Goal: Transaction & Acquisition: Purchase product/service

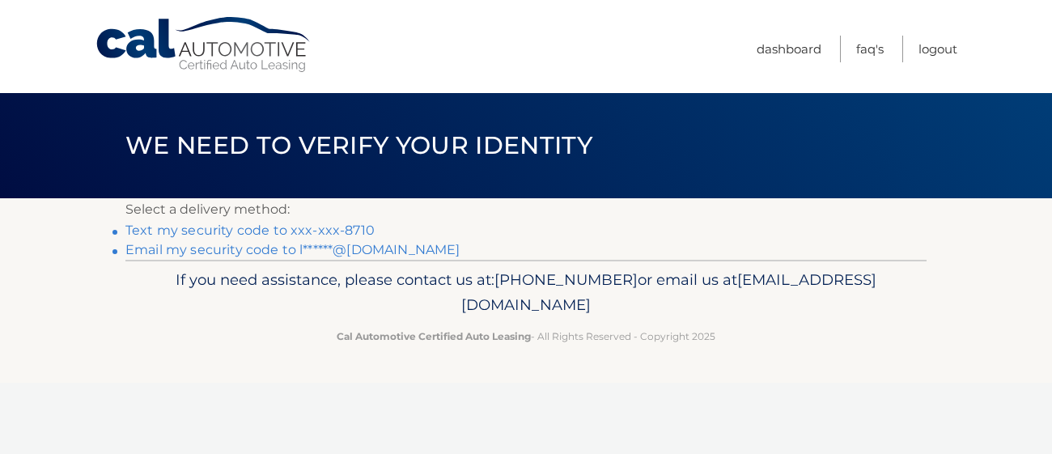
click at [141, 227] on link "Text my security code to xxx-xxx-8710" at bounding box center [249, 230] width 249 height 15
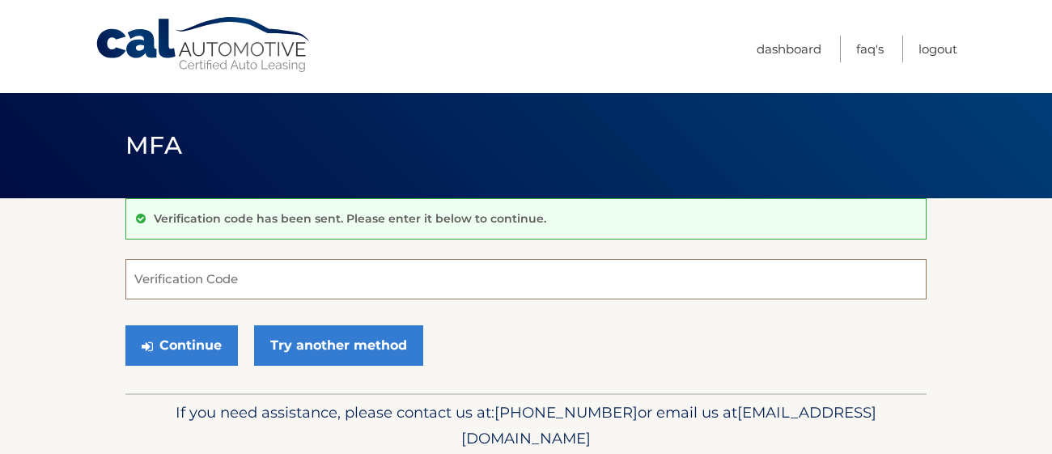
click at [201, 282] on input "Verification Code" at bounding box center [525, 279] width 801 height 40
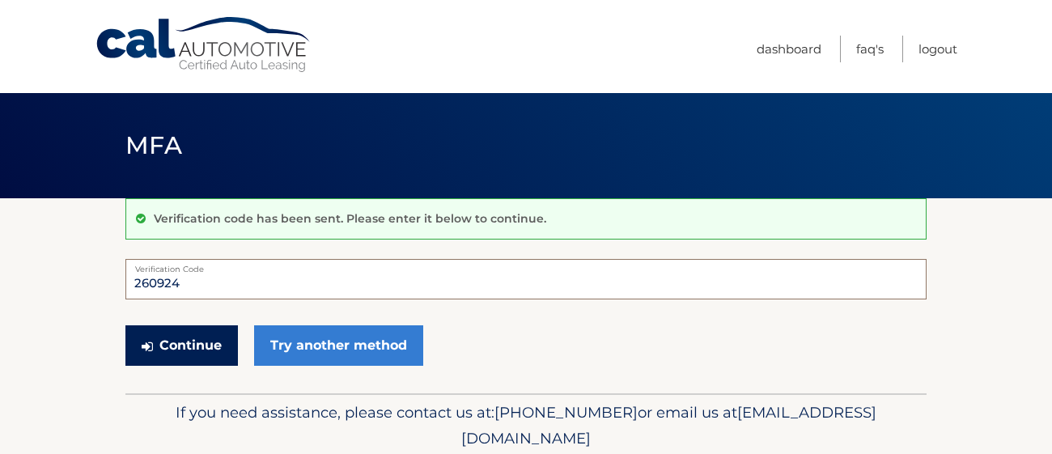
type input "260924"
click at [151, 356] on button "Continue" at bounding box center [181, 345] width 112 height 40
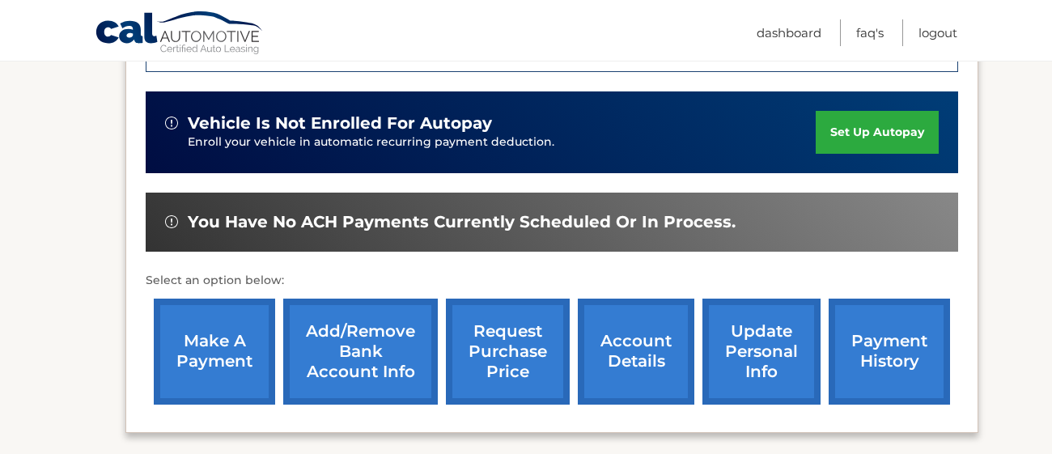
scroll to position [485, 0]
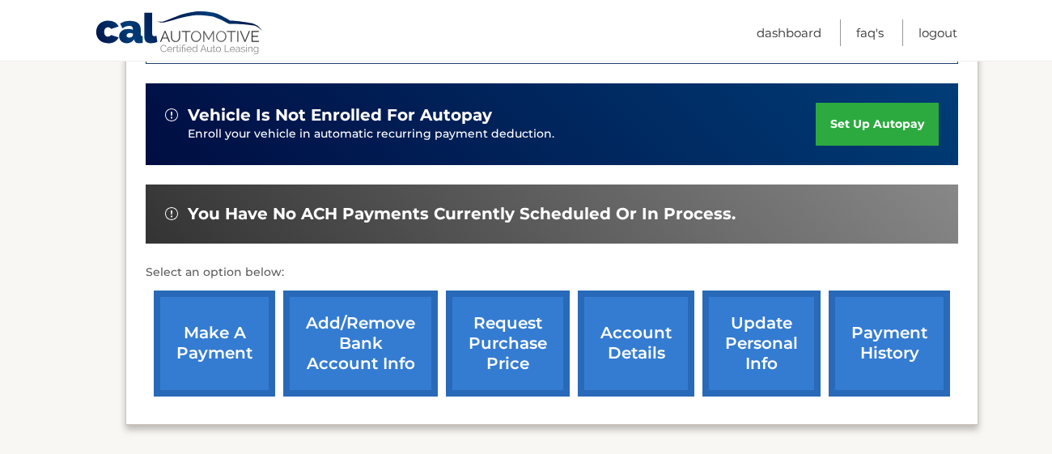
click at [235, 325] on link "make a payment" at bounding box center [214, 344] width 121 height 106
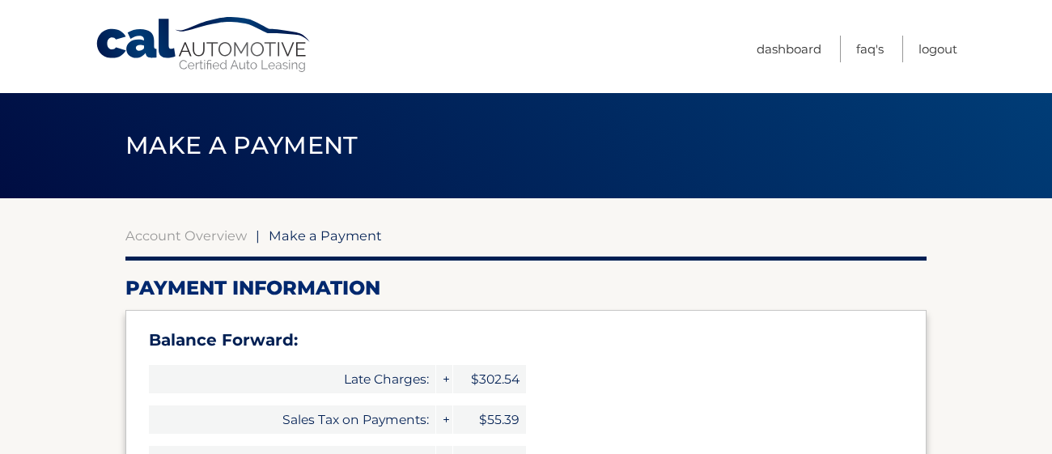
select select "YzVlMDkzM2MtZTRjZC00YzczLWJkMjUtMTYxNjZjMTg4Mjhl"
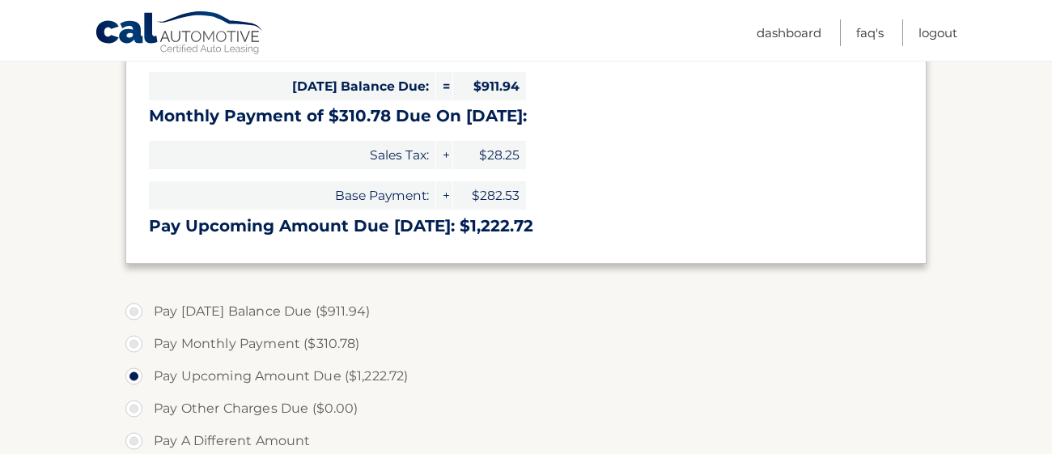
scroll to position [420, 0]
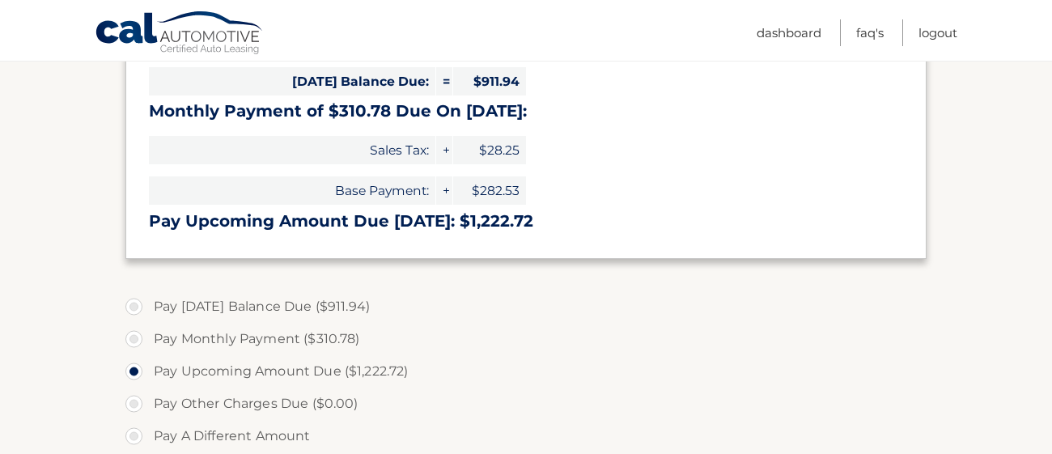
click at [133, 336] on label "Pay Monthly Payment ($310.78)" at bounding box center [525, 339] width 801 height 32
click at [133, 336] on input "Pay Monthly Payment ($310.78)" at bounding box center [140, 336] width 16 height 26
radio input "true"
type input "310.78"
click at [132, 355] on input "Pay Upcoming Amount Due ($1,222.72)" at bounding box center [140, 368] width 16 height 26
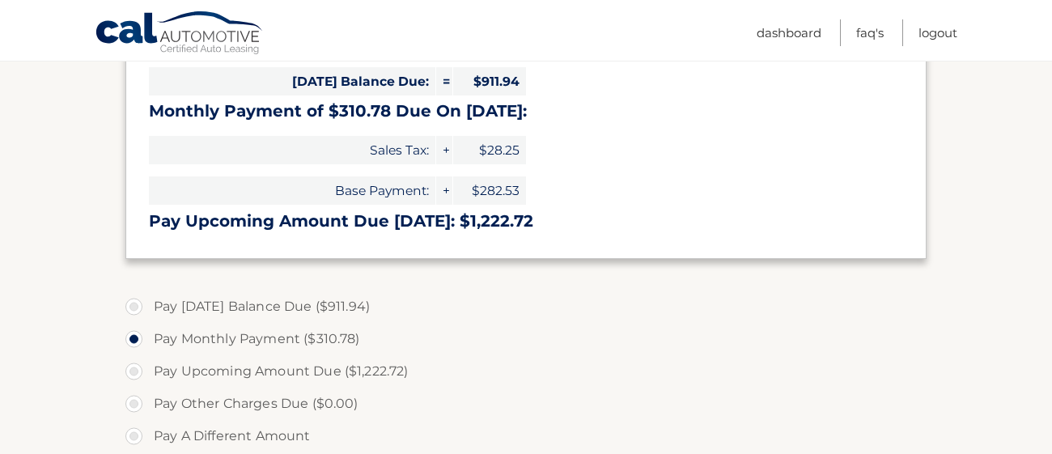
radio input "true"
type input "1222.72"
click at [132, 323] on input "Pay Monthly Payment ($310.78)" at bounding box center [140, 336] width 16 height 26
radio input "true"
type input "310.78"
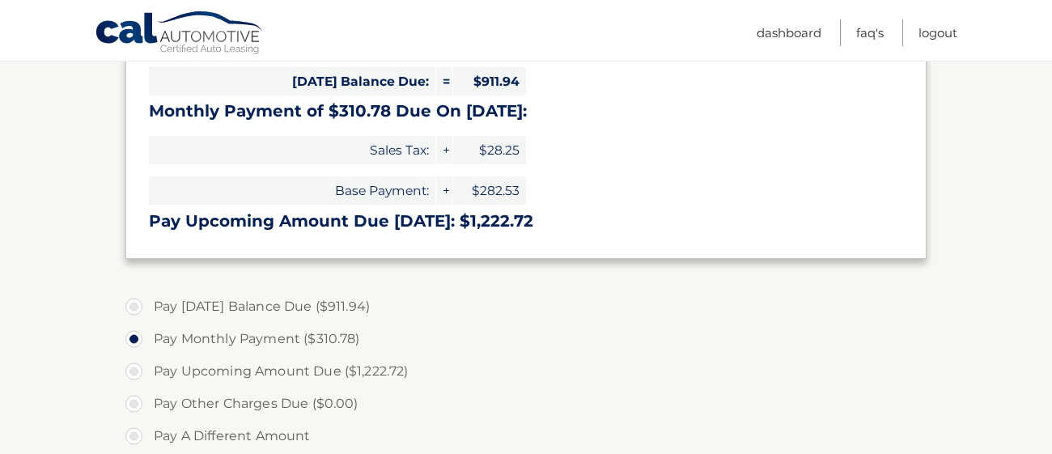
click at [51, 329] on section "Account Overview | Make a Payment Payment Information Balance Forward: Late Cha…" at bounding box center [526, 271] width 1052 height 986
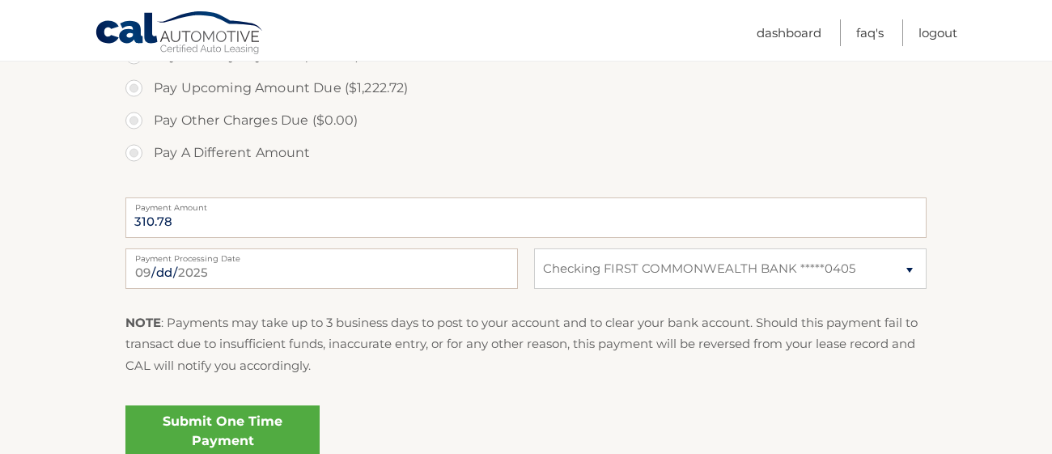
scroll to position [711, 0]
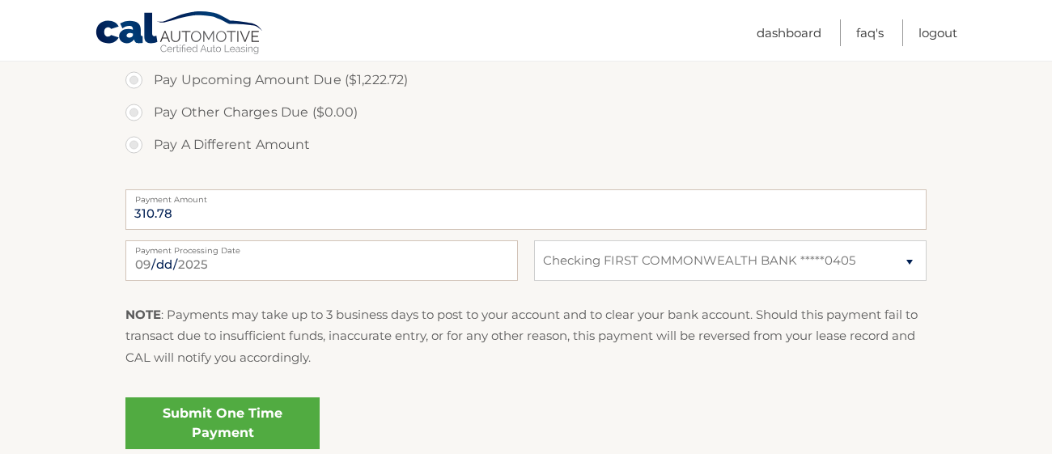
click at [172, 401] on link "Submit One Time Payment" at bounding box center [222, 423] width 194 height 52
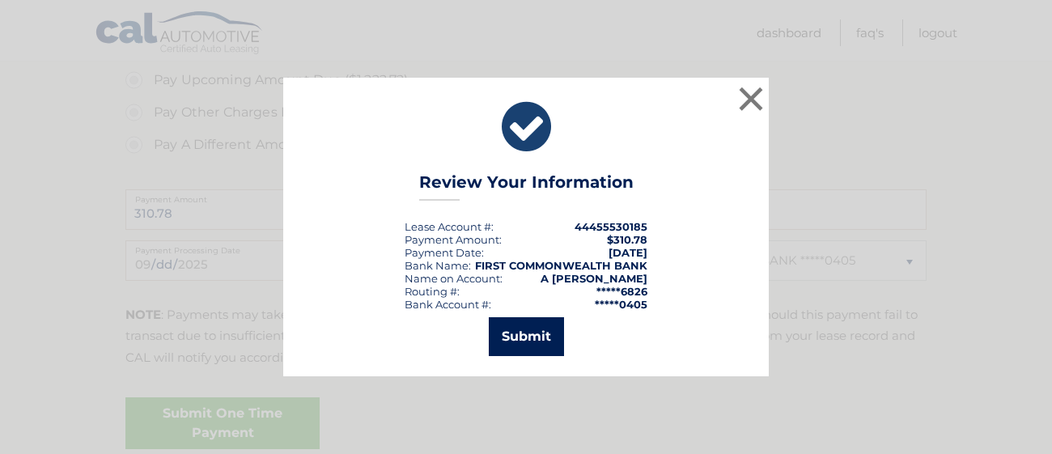
click at [502, 324] on button "Submit" at bounding box center [526, 336] width 75 height 39
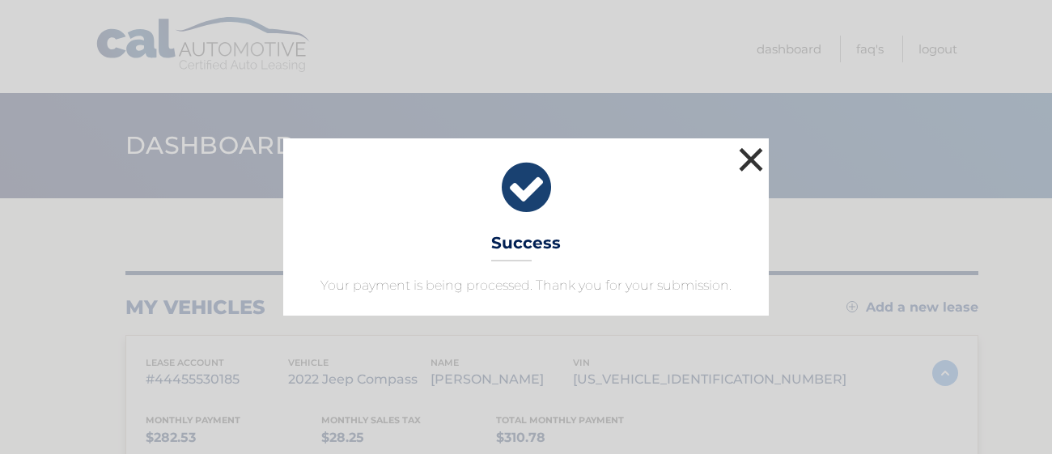
click at [752, 164] on button "×" at bounding box center [751, 159] width 32 height 32
